Goal: Information Seeking & Learning: Learn about a topic

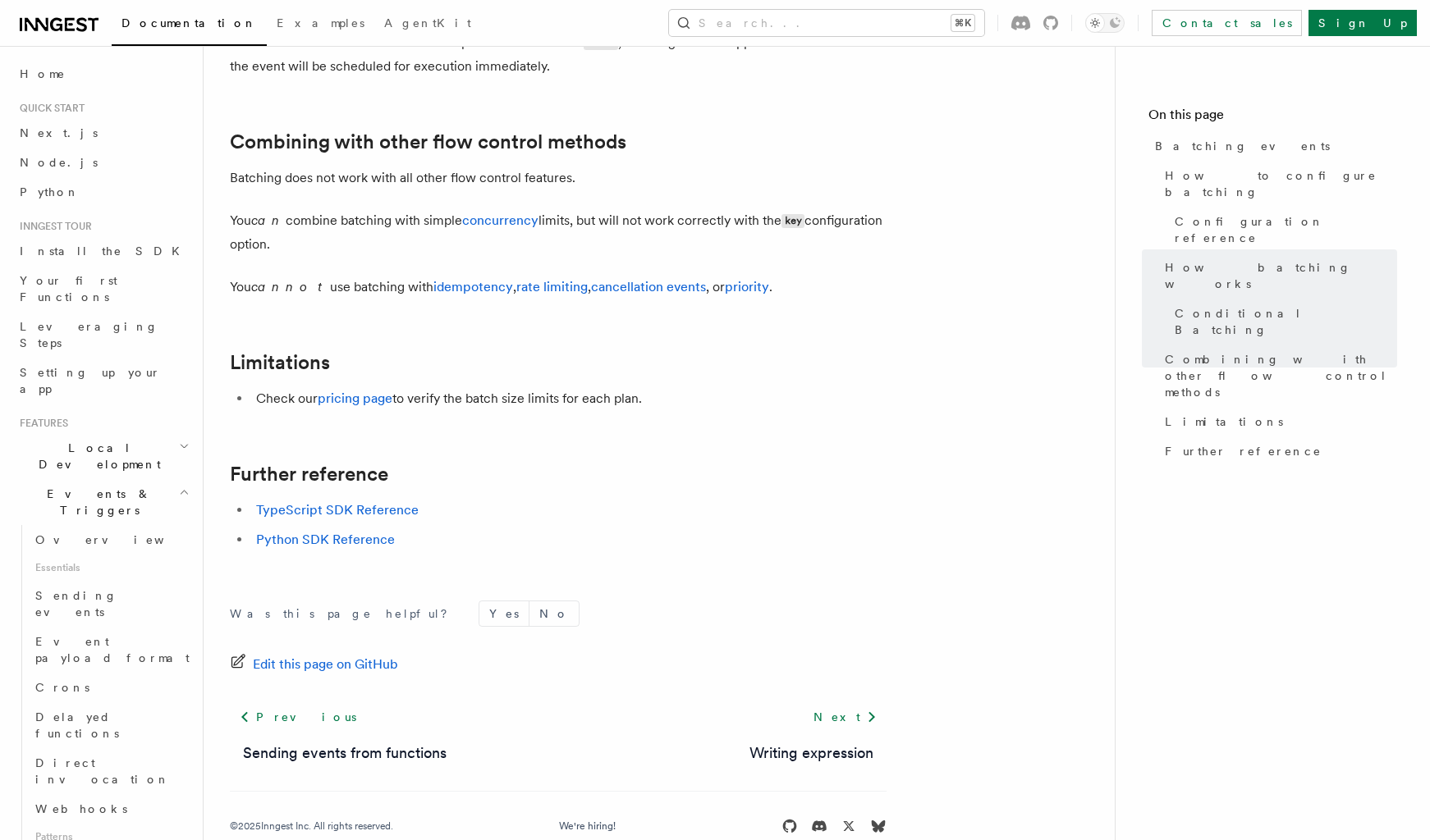
scroll to position [1721, 0]
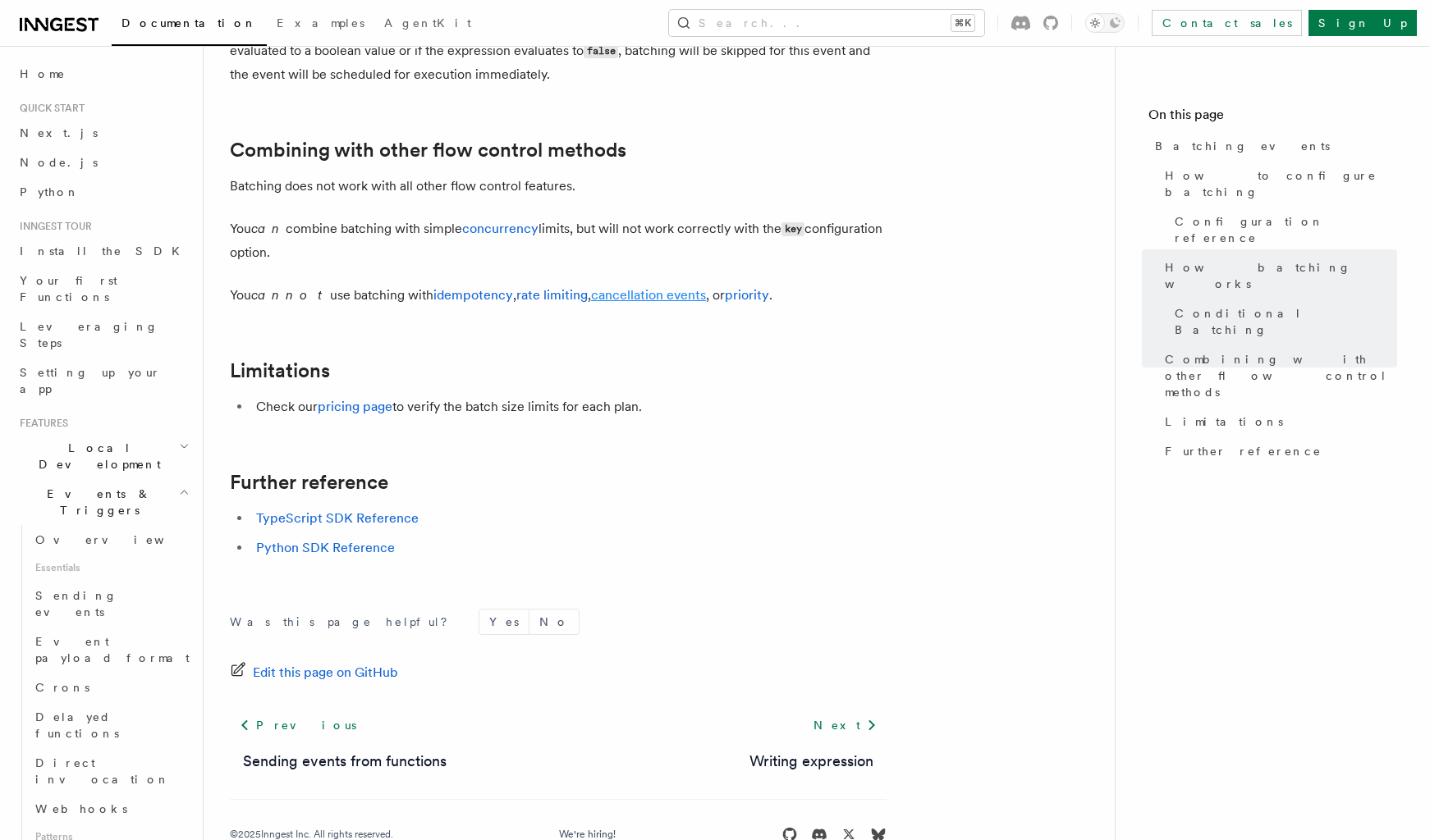
click at [623, 300] on link "cancellation events" at bounding box center [648, 295] width 115 height 16
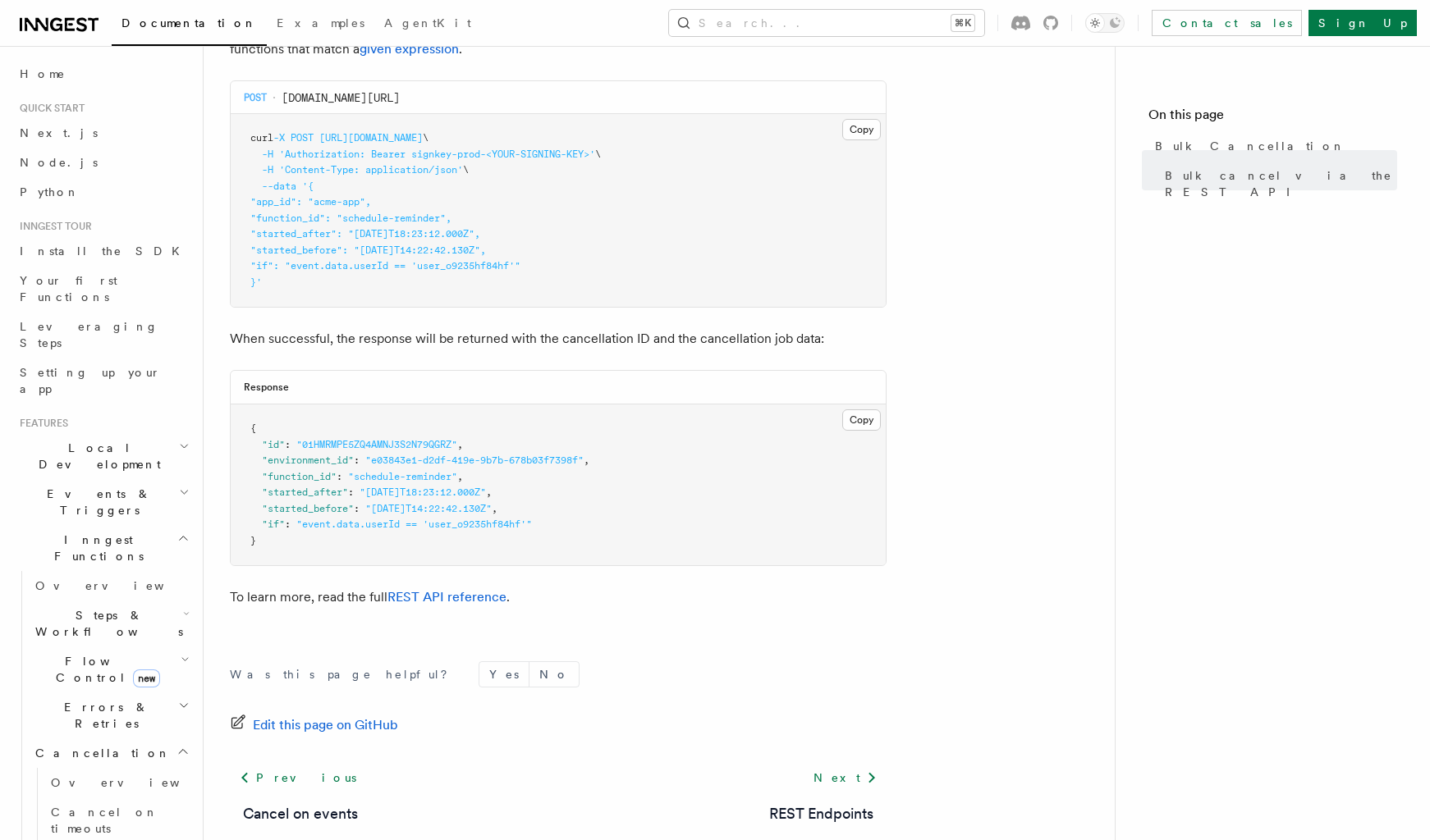
scroll to position [592, 0]
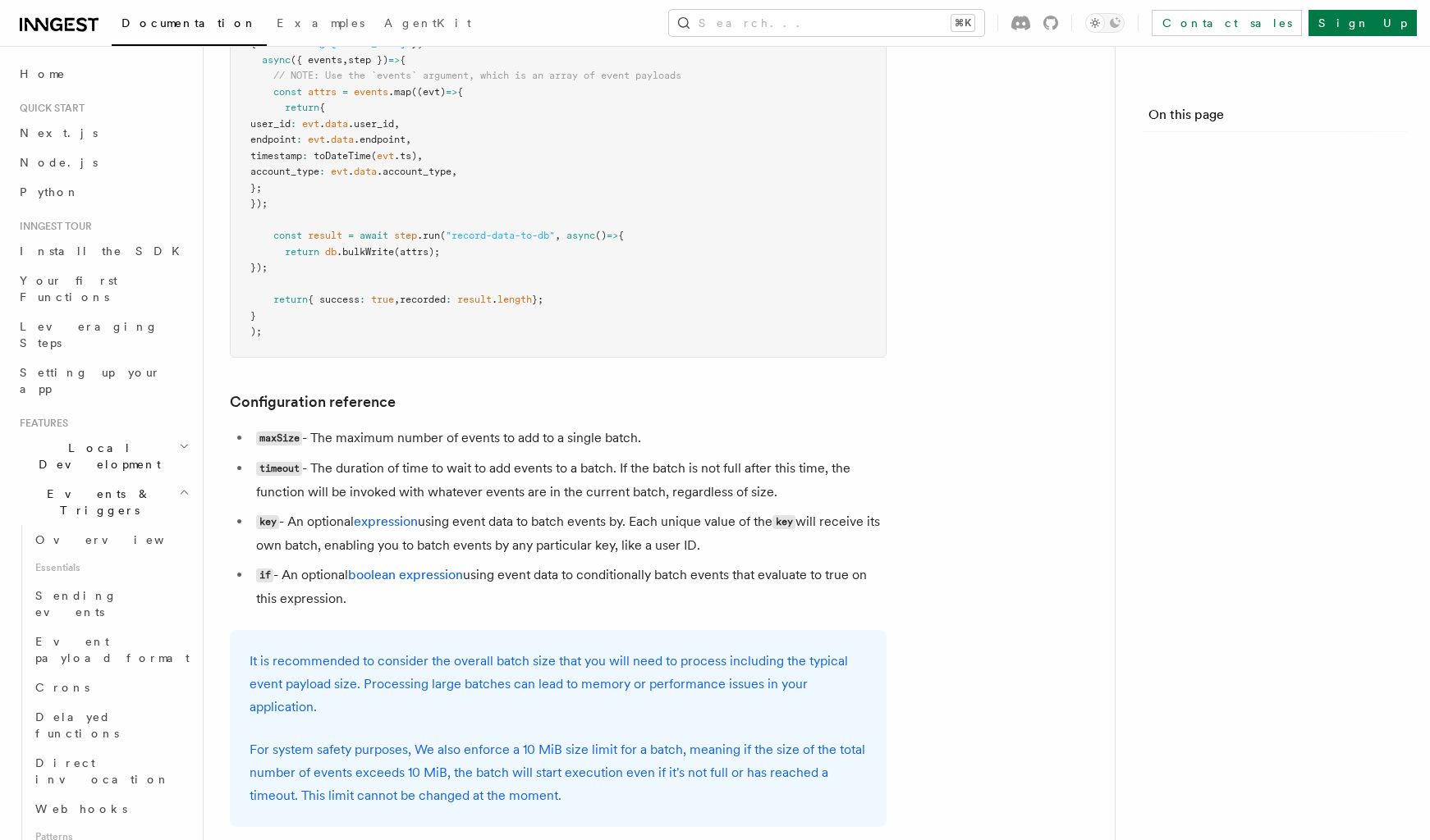
scroll to position [1721, 0]
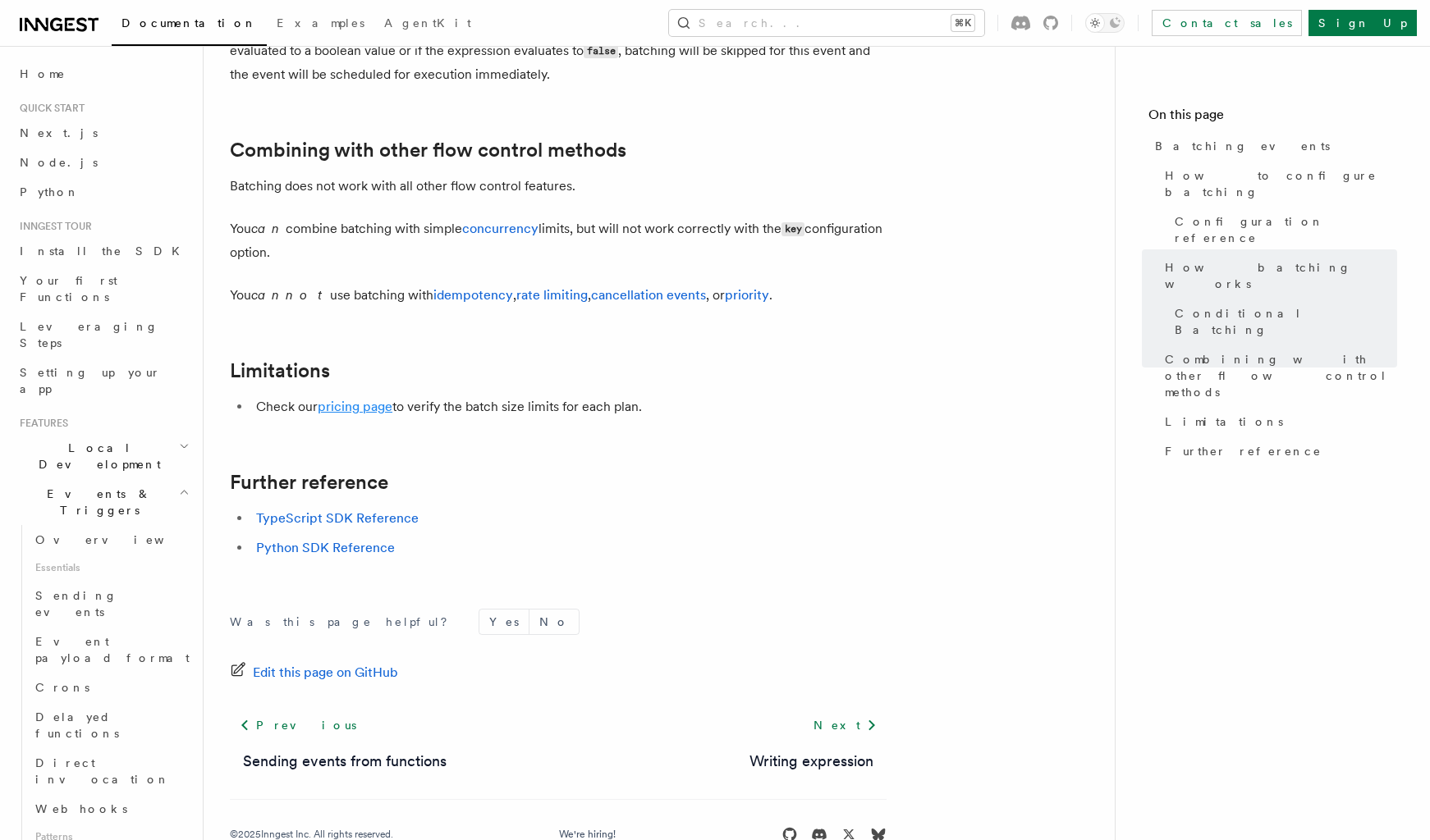
click at [358, 411] on link "pricing page" at bounding box center [354, 407] width 75 height 16
